Goal: Task Accomplishment & Management: Manage account settings

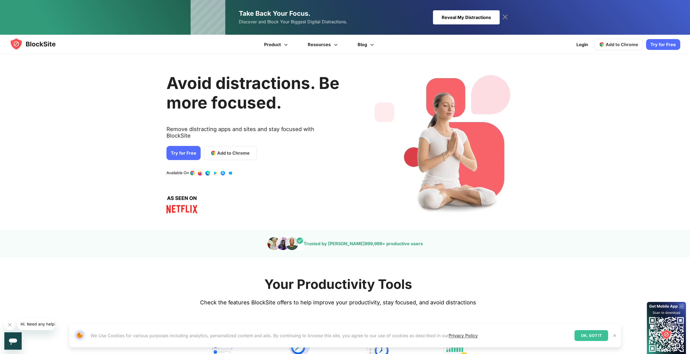
click at [507, 14] on icon at bounding box center [505, 17] width 9 height 9
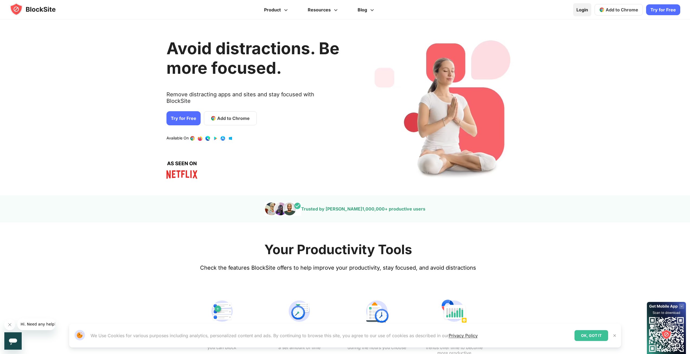
click at [580, 8] on link "Login" at bounding box center [582, 9] width 18 height 13
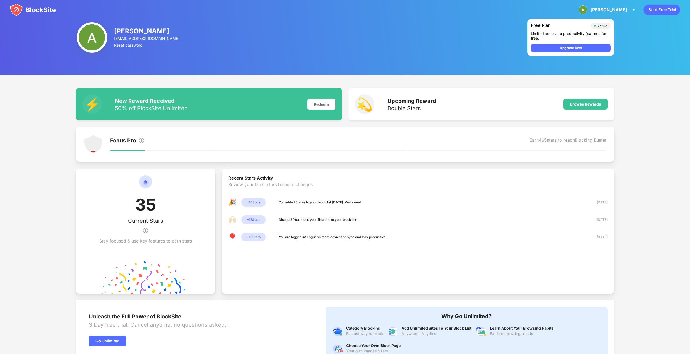
click at [634, 28] on div "Anton Kadushkin kadushking@gmail.com Reset password Free Plan Active Limited ac…" at bounding box center [345, 37] width 690 height 75
click at [622, 11] on div "Anton" at bounding box center [609, 9] width 37 height 5
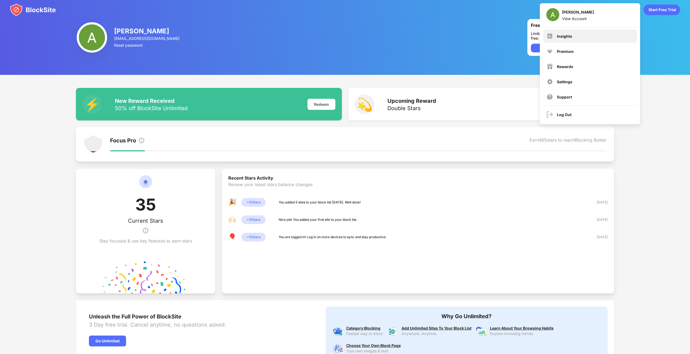
click at [561, 37] on div "Insights" at bounding box center [564, 36] width 15 height 5
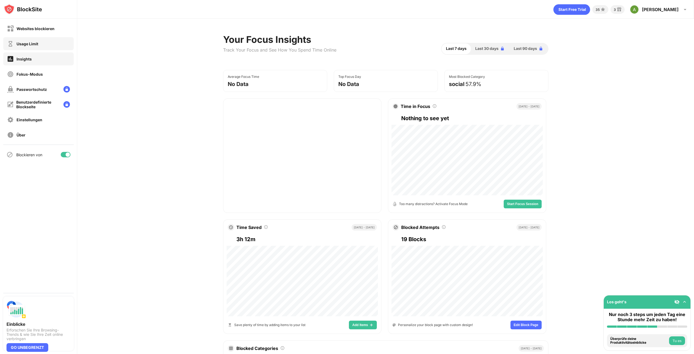
click at [32, 46] on div "Usage Limit" at bounding box center [22, 43] width 31 height 7
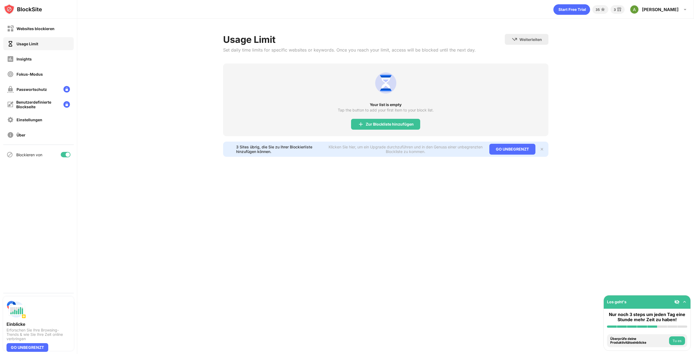
click at [30, 30] on div "Websites blockieren" at bounding box center [36, 28] width 38 height 5
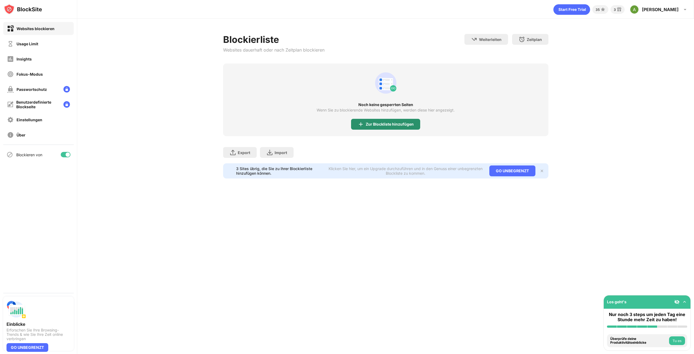
click at [380, 126] on div "Zur Blockliste hinzufügen" at bounding box center [385, 124] width 69 height 11
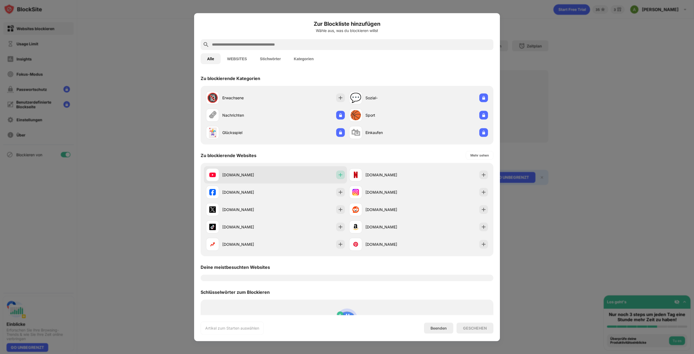
click at [340, 175] on img at bounding box center [340, 174] width 5 height 5
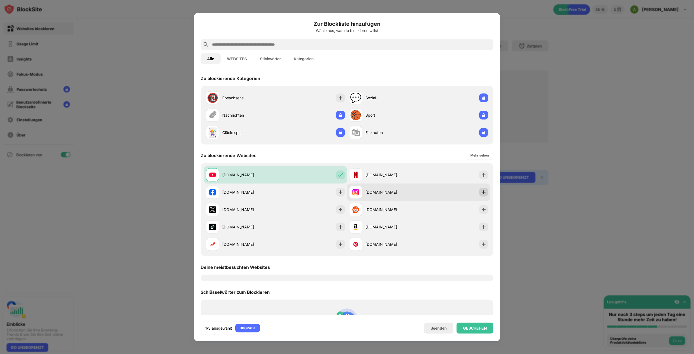
click at [481, 191] on img at bounding box center [483, 191] width 5 height 5
click at [265, 44] on input "text" at bounding box center [352, 44] width 280 height 7
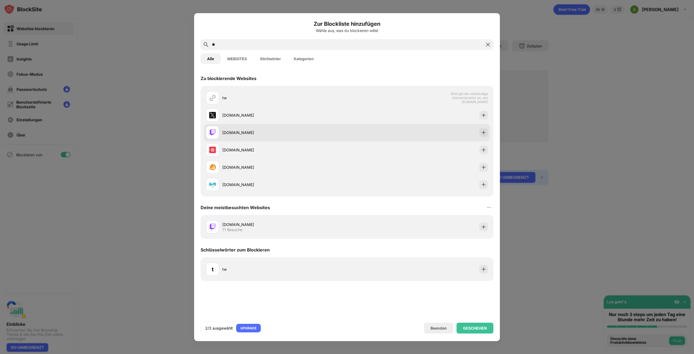
type input "**"
click at [480, 132] on div at bounding box center [484, 132] width 9 height 9
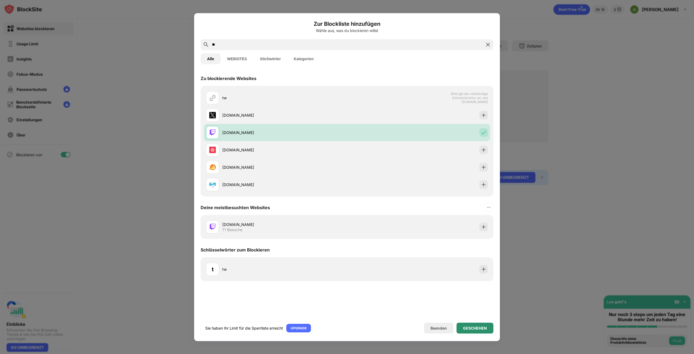
click at [486, 326] on div "GESCHEHEN" at bounding box center [475, 328] width 24 height 4
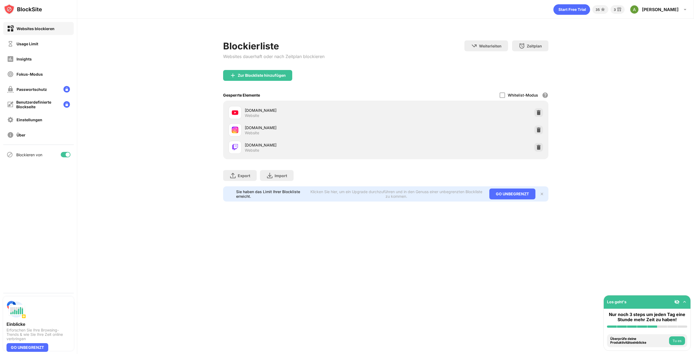
click at [675, 338] on button "Tu es" at bounding box center [677, 340] width 16 height 9
